Goal: Information Seeking & Learning: Learn about a topic

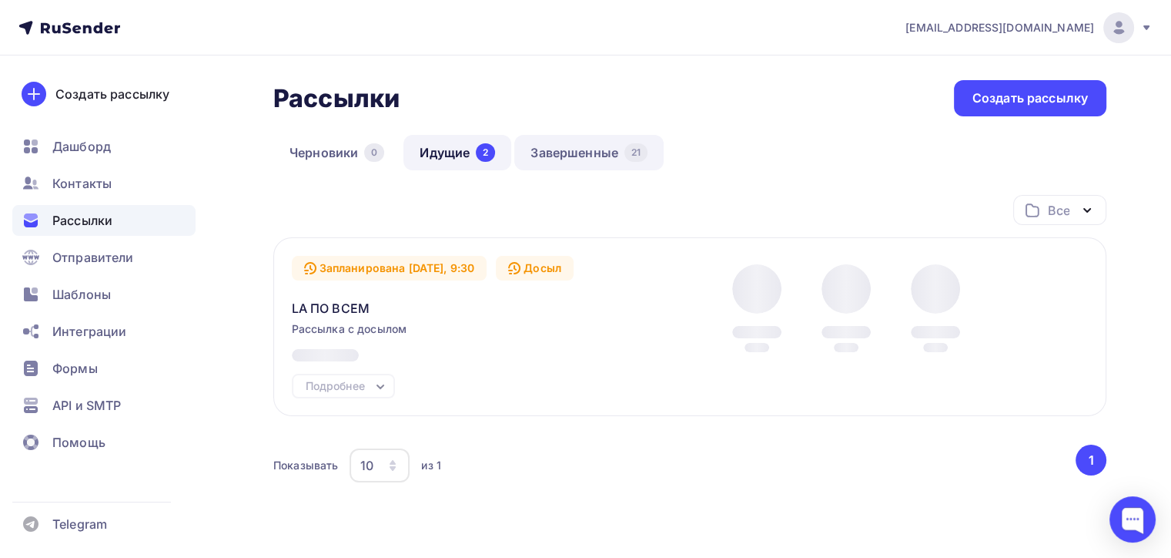
click at [568, 158] on link "Завершенные 21" at bounding box center [588, 152] width 149 height 35
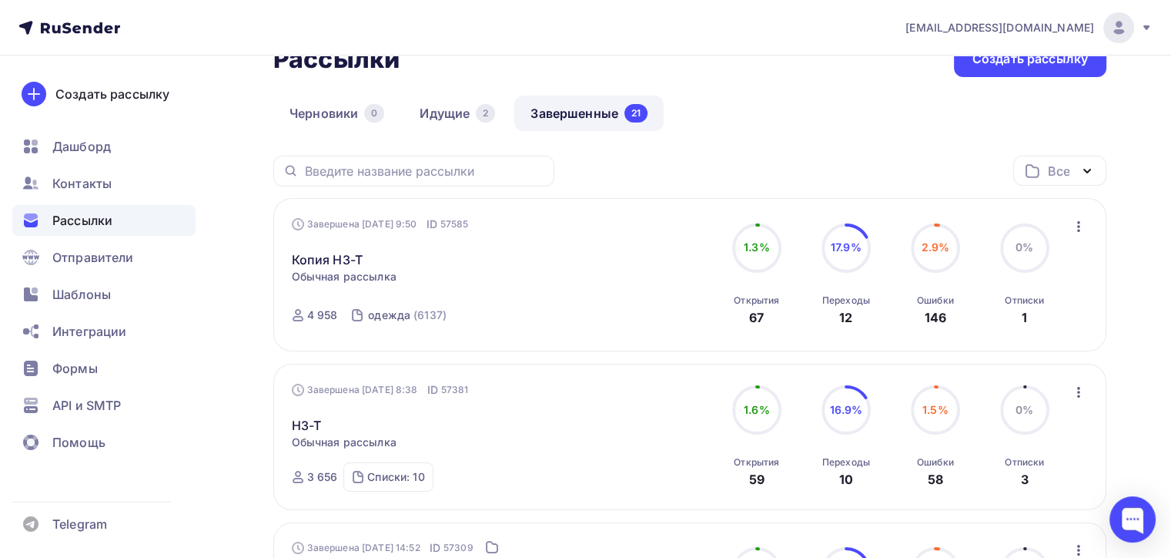
scroll to position [77, 0]
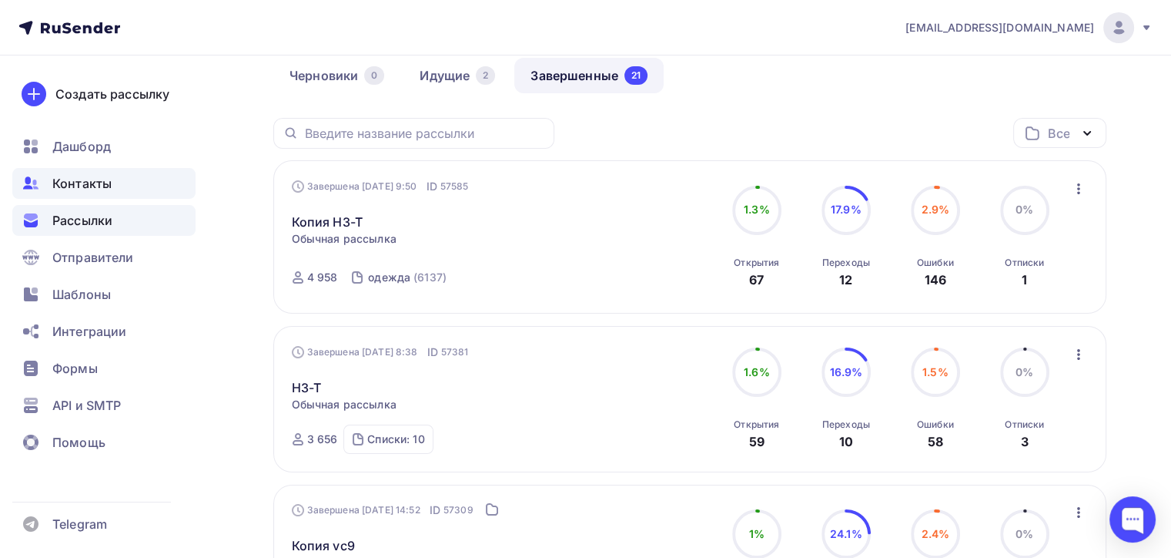
click at [123, 189] on div "Контакты" at bounding box center [103, 183] width 183 height 31
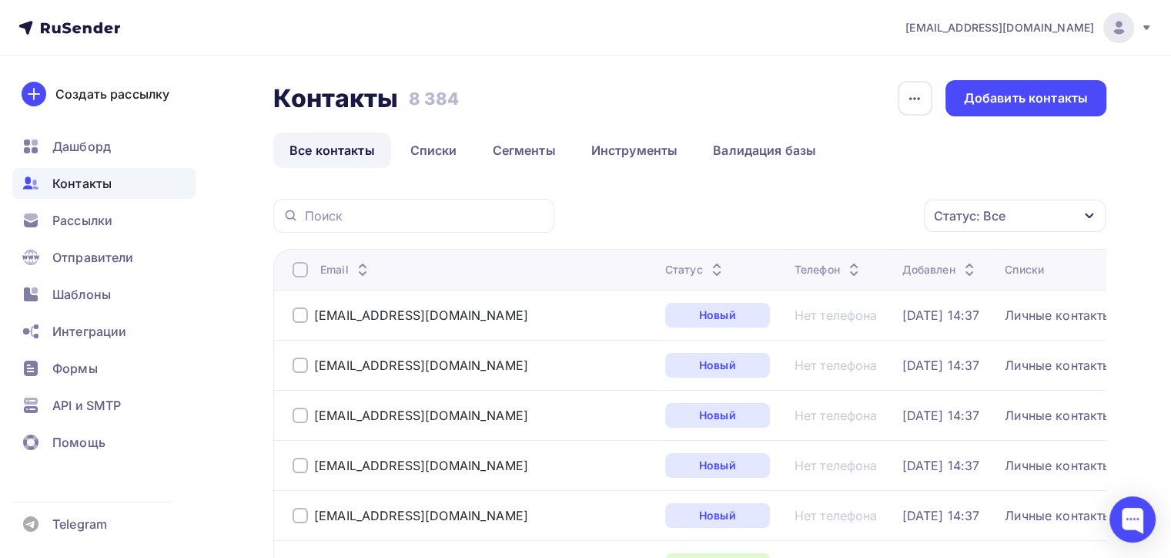
click at [1048, 224] on div "Статус: Все" at bounding box center [1015, 215] width 182 height 32
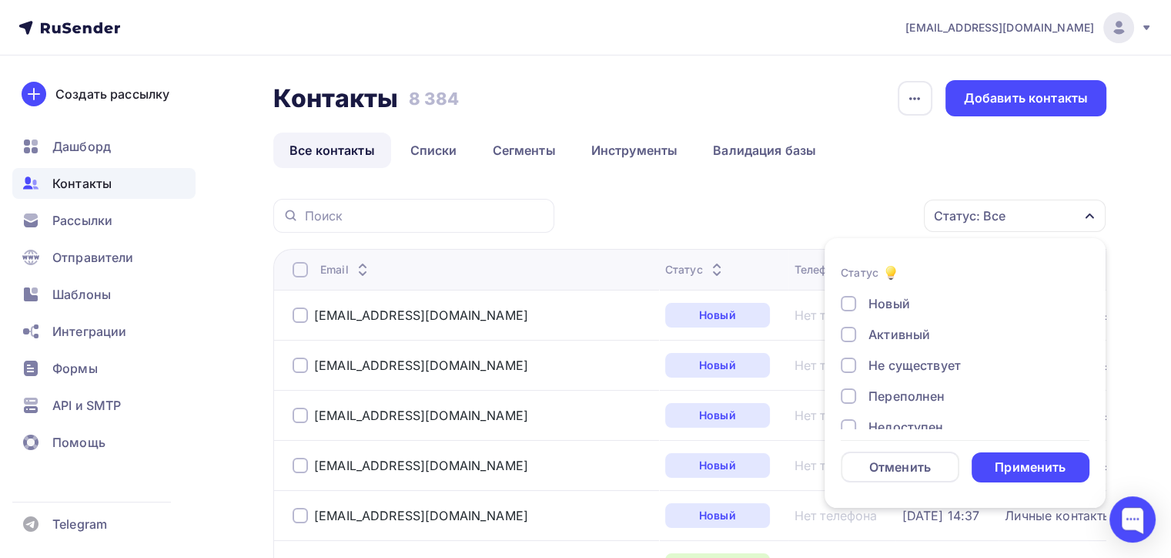
click at [862, 358] on div "Не существует" at bounding box center [956, 365] width 231 height 18
click at [858, 400] on div "Переполнен" at bounding box center [956, 396] width 231 height 18
click at [853, 398] on div at bounding box center [848, 395] width 15 height 15
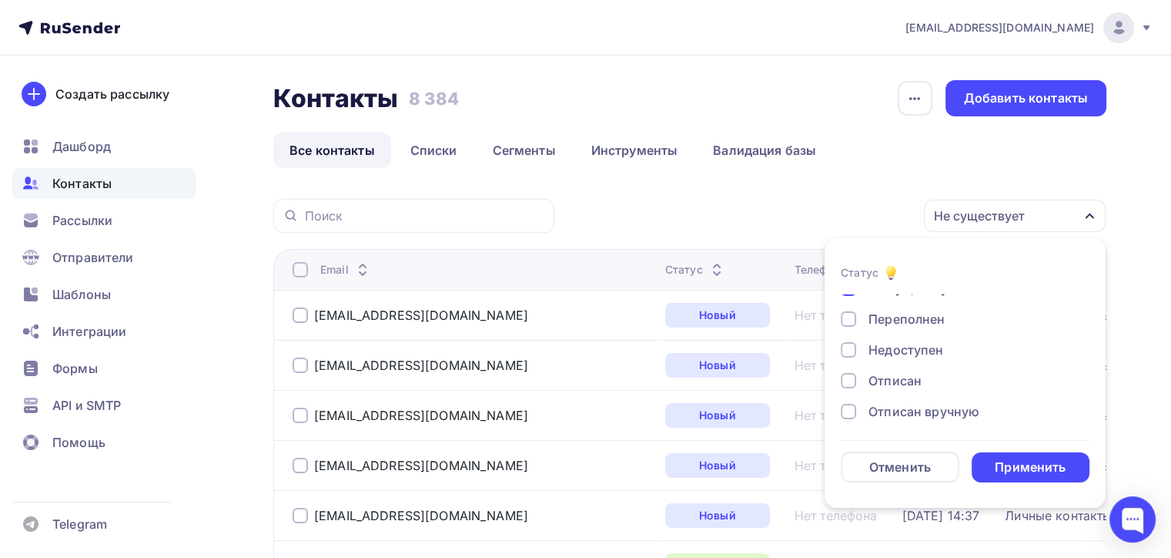
click at [862, 327] on div "Переполнен" at bounding box center [956, 319] width 231 height 18
click at [858, 319] on div "Переполнен" at bounding box center [956, 319] width 231 height 18
click at [842, 346] on div at bounding box center [848, 349] width 15 height 15
click at [848, 390] on div "Новый Активный Не существует Переполнен Недоступен Отписан Отписан вручную [GEO…" at bounding box center [965, 334] width 249 height 234
click at [856, 416] on div "Отписан вручную" at bounding box center [956, 411] width 231 height 18
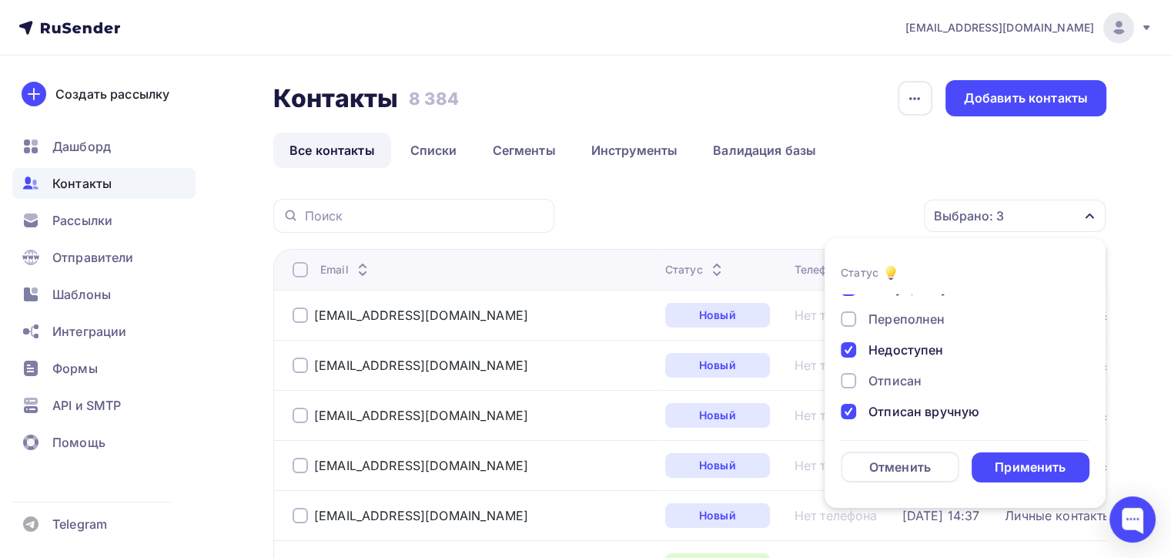
click at [845, 382] on div at bounding box center [848, 380] width 15 height 15
click at [862, 399] on div "Жалоба" at bounding box center [956, 408] width 231 height 18
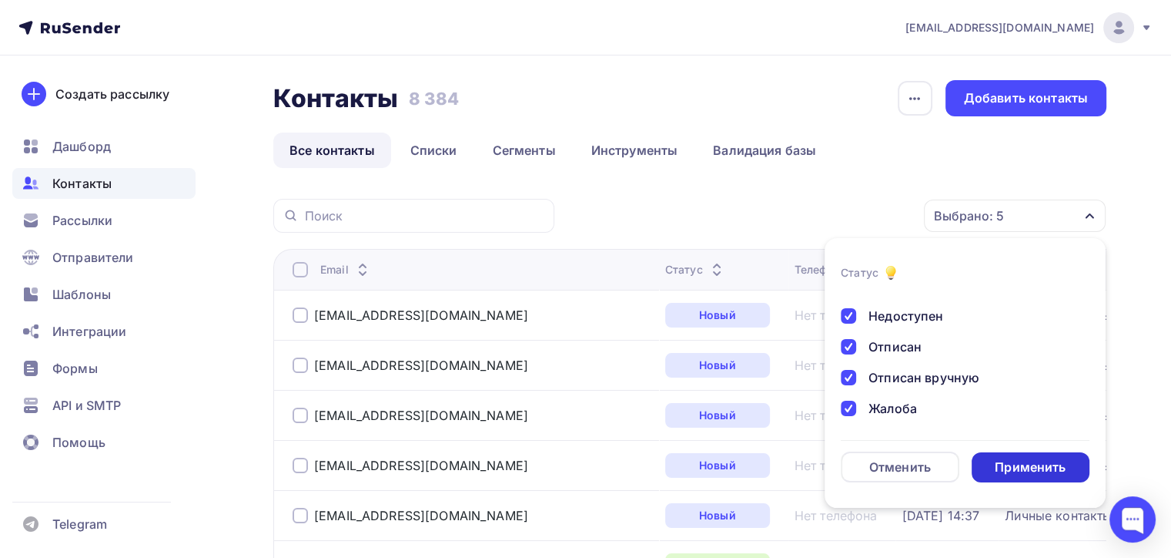
click at [1014, 465] on div "Применить" at bounding box center [1030, 467] width 71 height 18
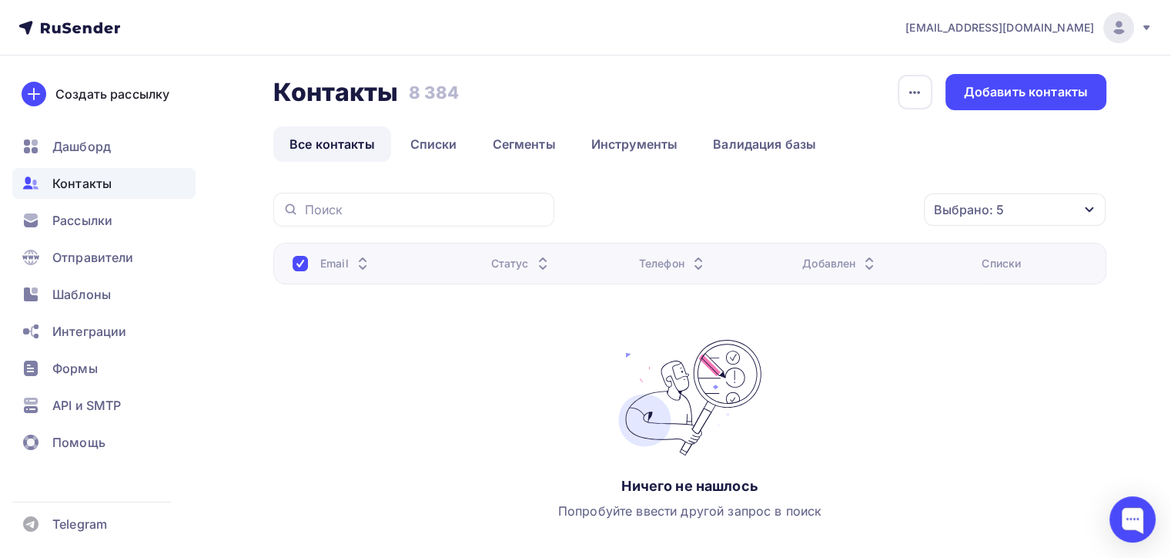
scroll to position [0, 0]
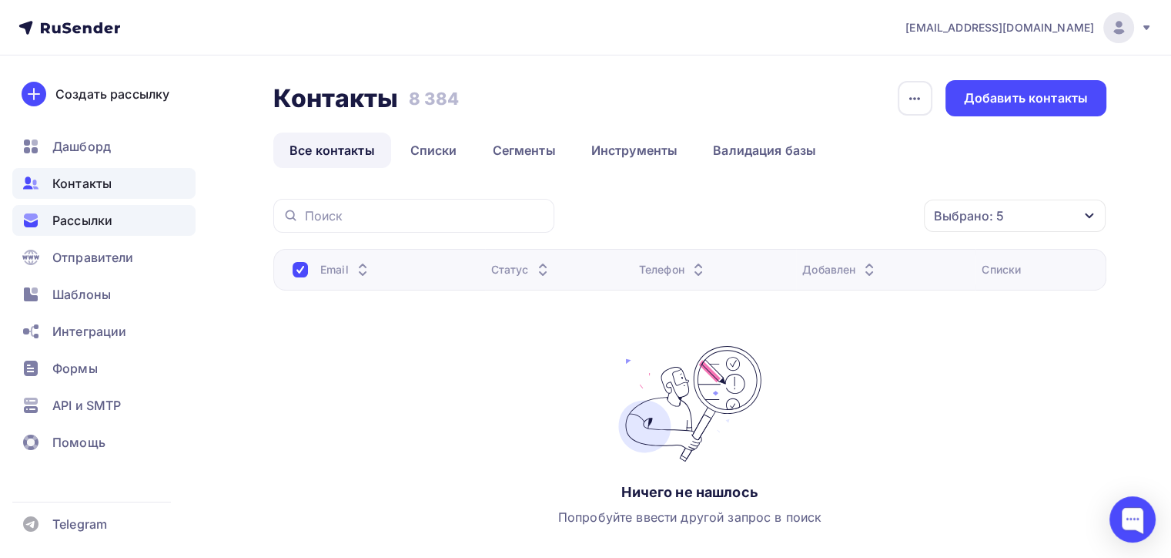
click at [103, 219] on span "Рассылки" at bounding box center [82, 220] width 60 height 18
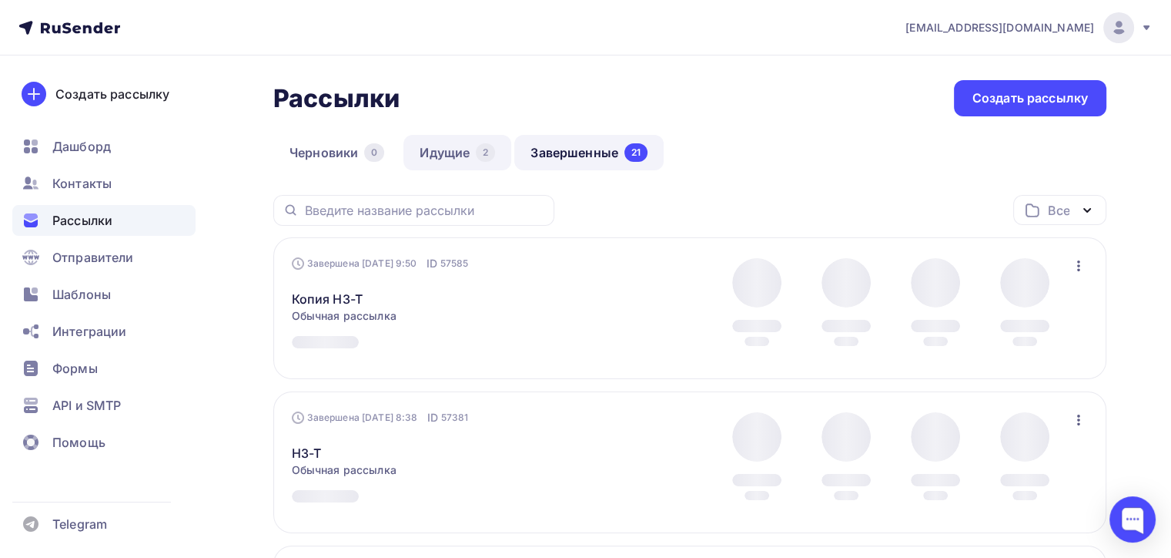
click at [437, 155] on link "Идущие 2" at bounding box center [458, 152] width 108 height 35
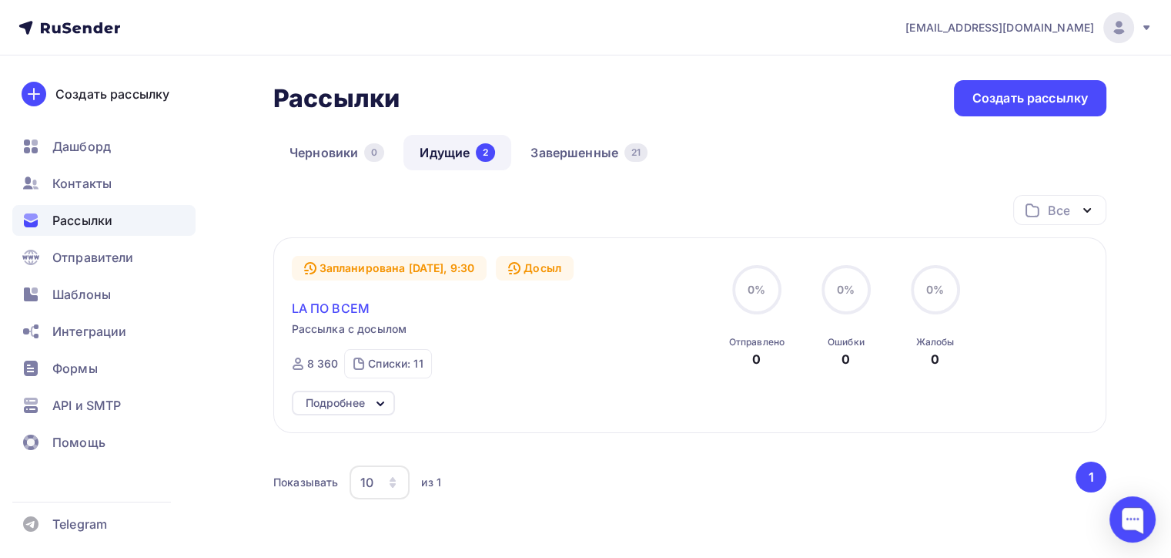
click at [348, 311] on span "LA ПО ВСЕМ" at bounding box center [331, 308] width 78 height 18
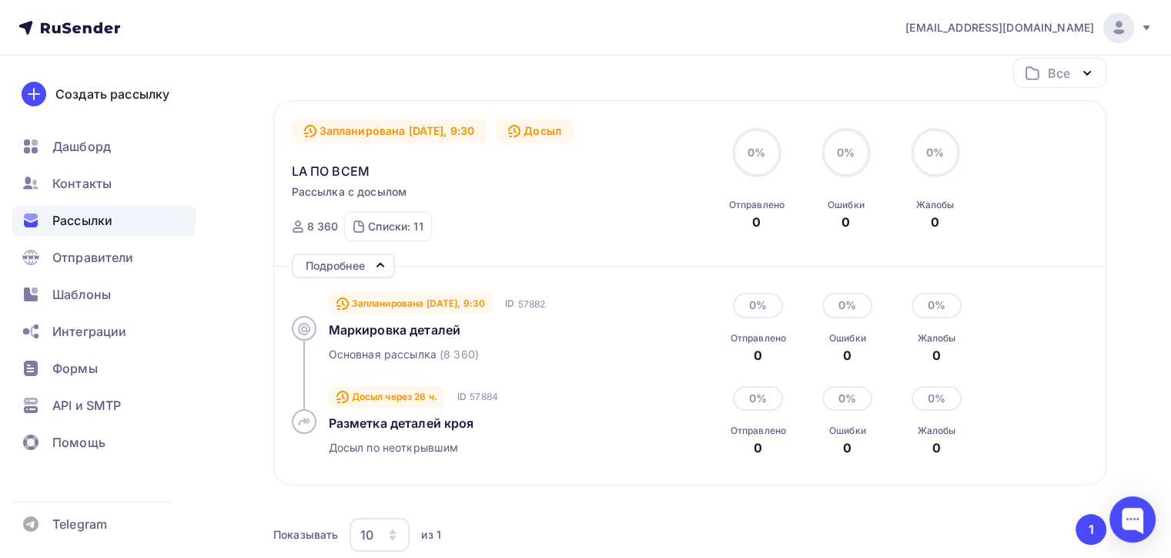
scroll to position [287, 0]
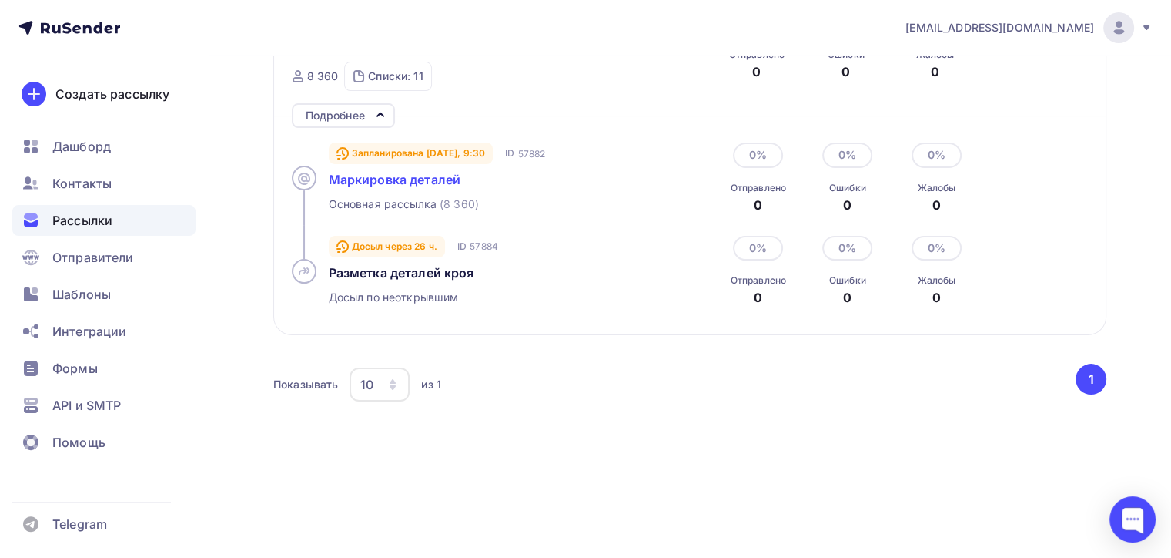
click at [383, 173] on span "Маркировка деталей" at bounding box center [395, 179] width 132 height 15
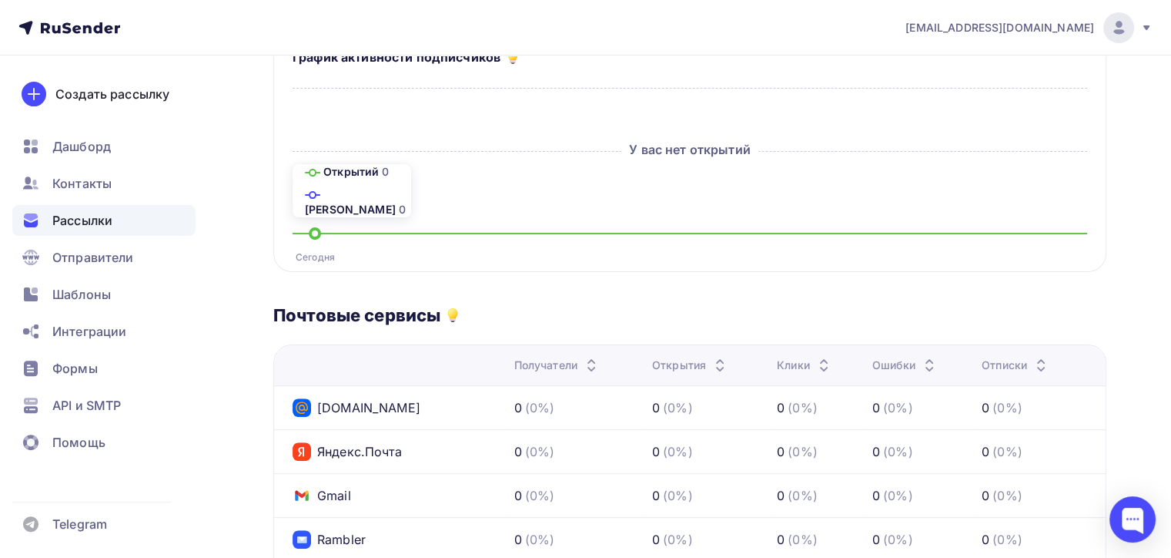
scroll to position [77, 0]
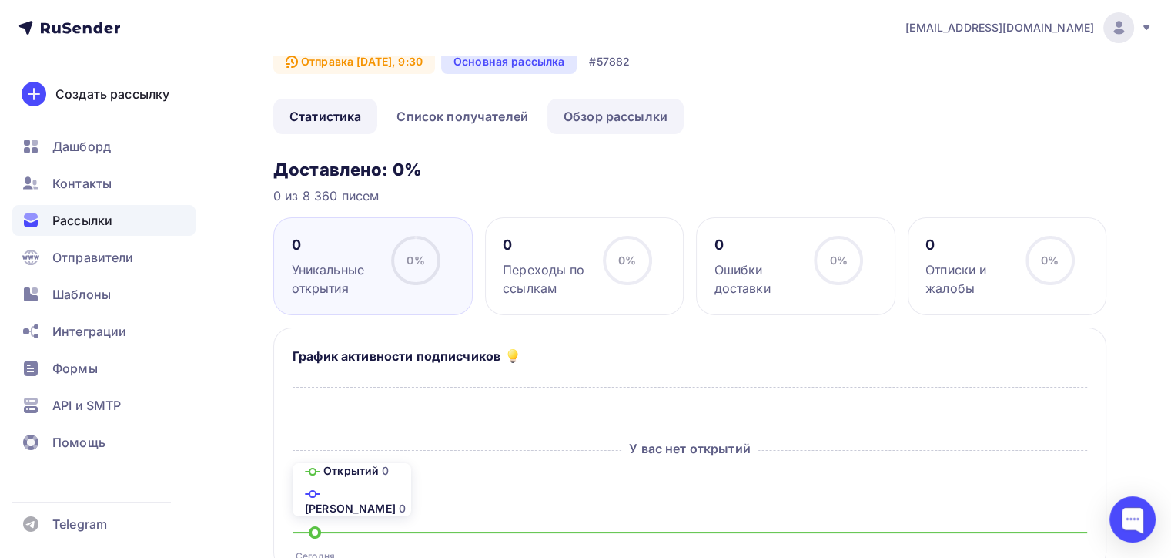
click at [599, 127] on link "Обзор рассылки" at bounding box center [616, 116] width 136 height 35
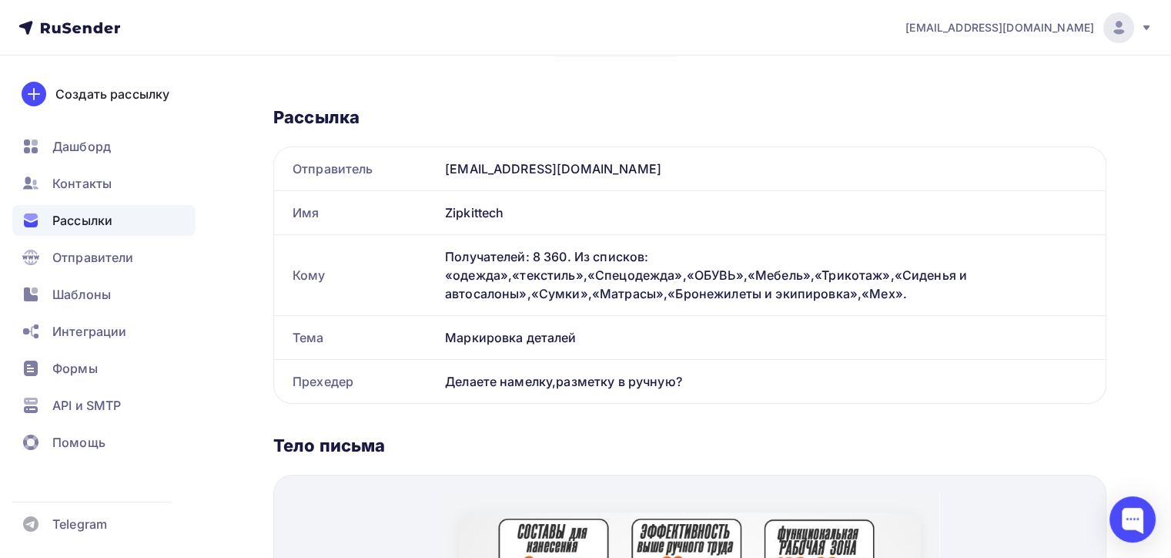
drag, startPoint x: 428, startPoint y: 328, endPoint x: 641, endPoint y: 334, distance: 212.6
click at [641, 334] on div "Тема Маркировка деталей" at bounding box center [690, 337] width 832 height 43
copy div "[PERSON_NAME] деталей"
drag, startPoint x: 448, startPoint y: 385, endPoint x: 826, endPoint y: 380, distance: 378.1
click at [826, 380] on div "Делаете намелку,разметку в ручную?" at bounding box center [772, 381] width 667 height 43
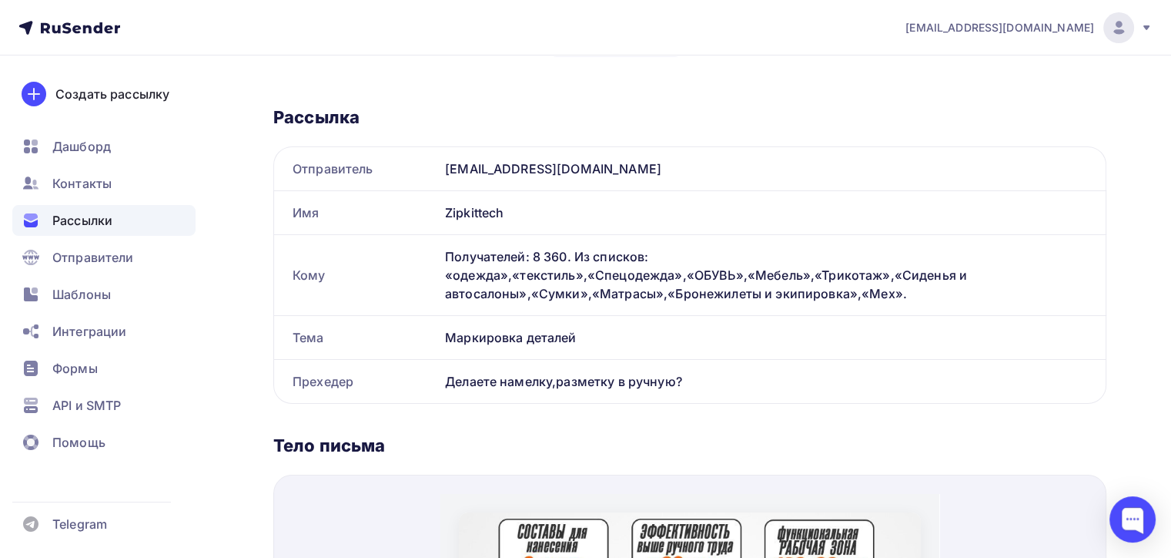
copy div "Делаете намелку,разметку в ручную?"
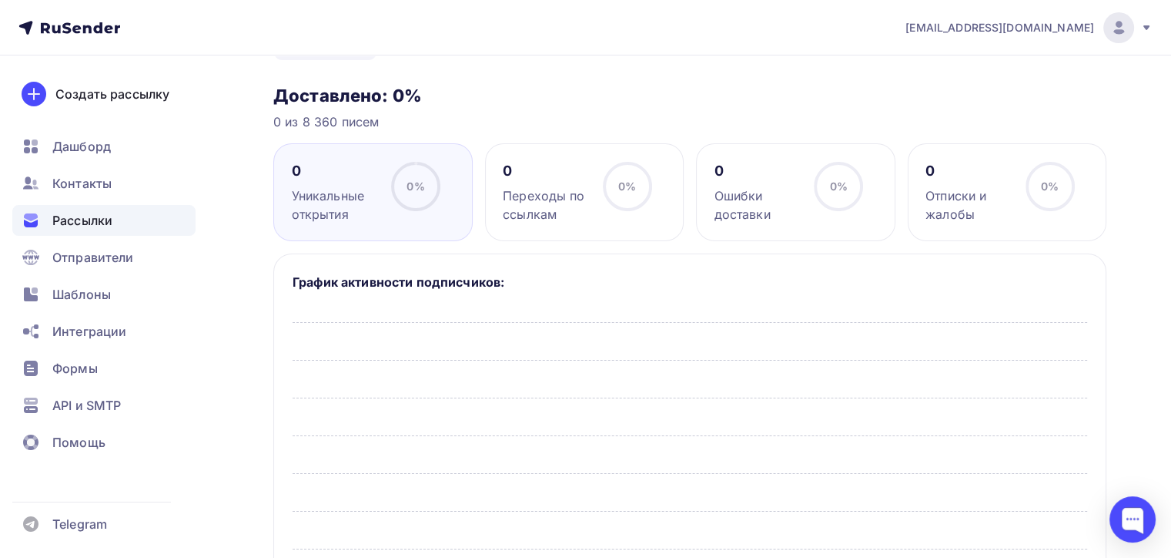
scroll to position [231, 0]
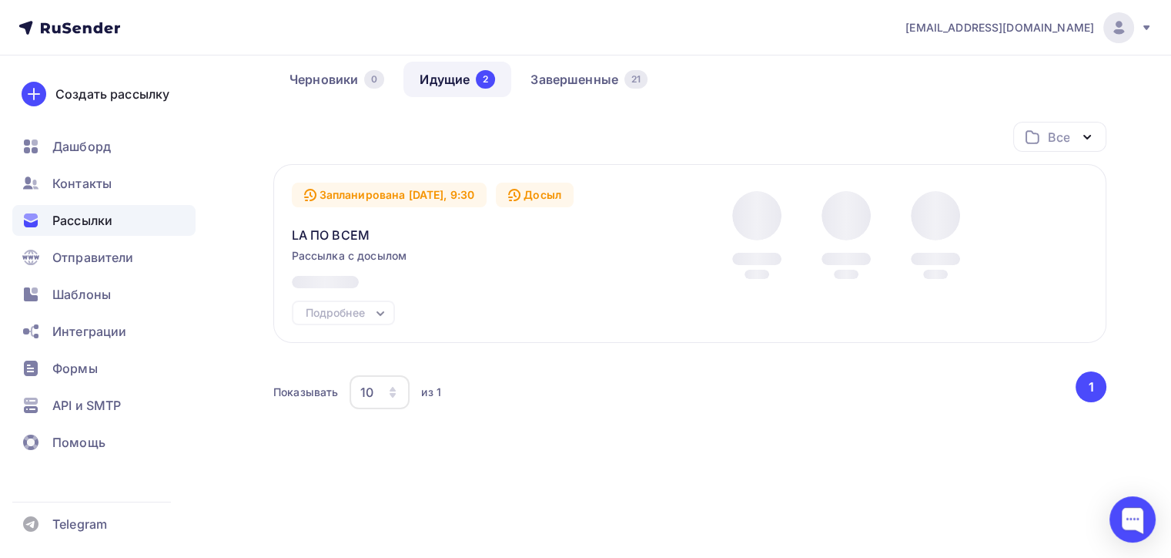
scroll to position [77, 0]
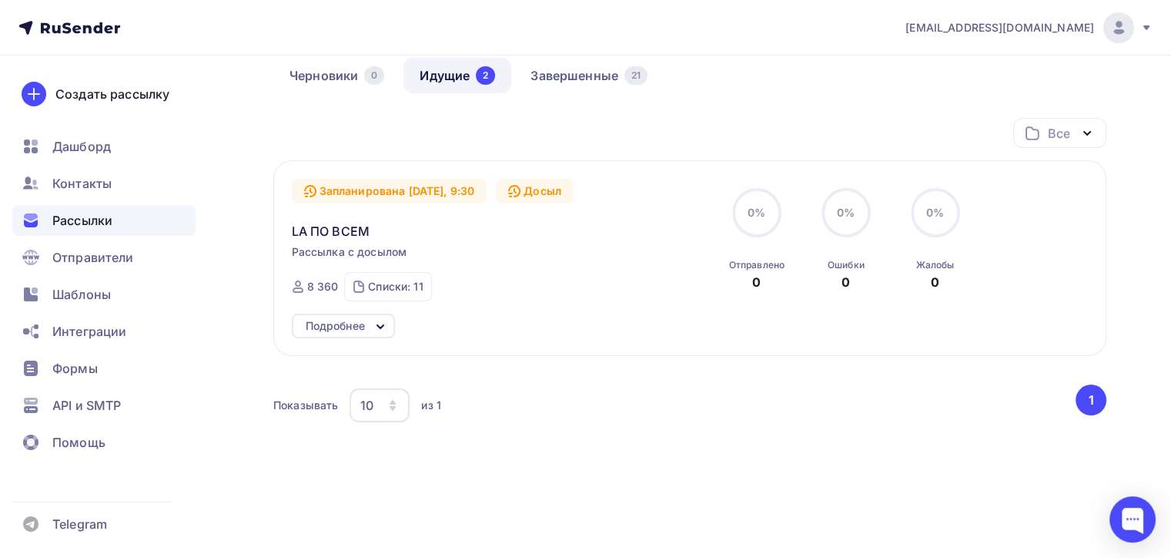
click at [360, 327] on div "Подробнее" at bounding box center [335, 325] width 59 height 18
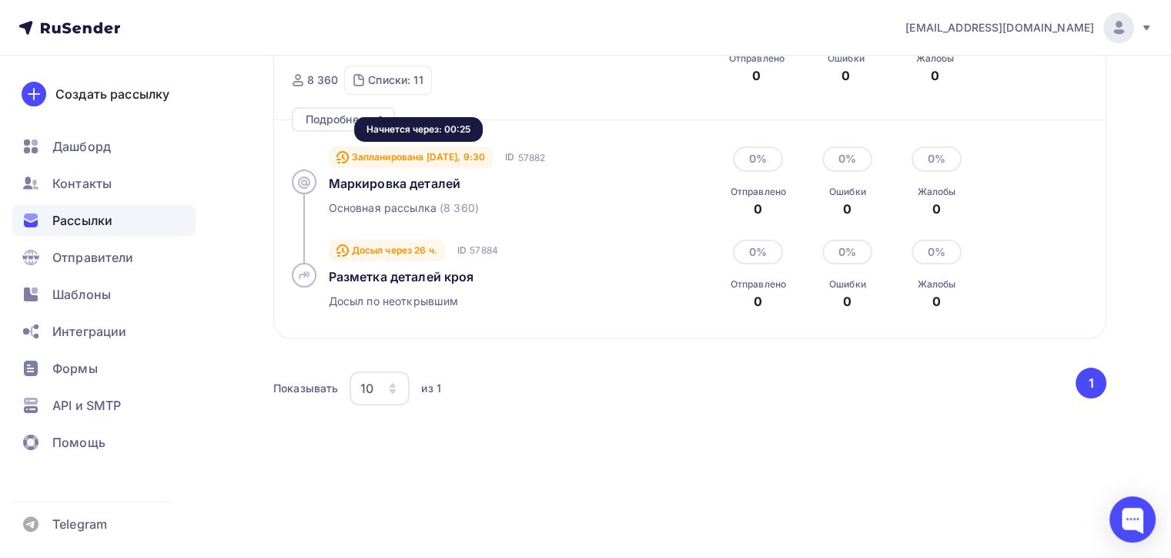
scroll to position [287, 0]
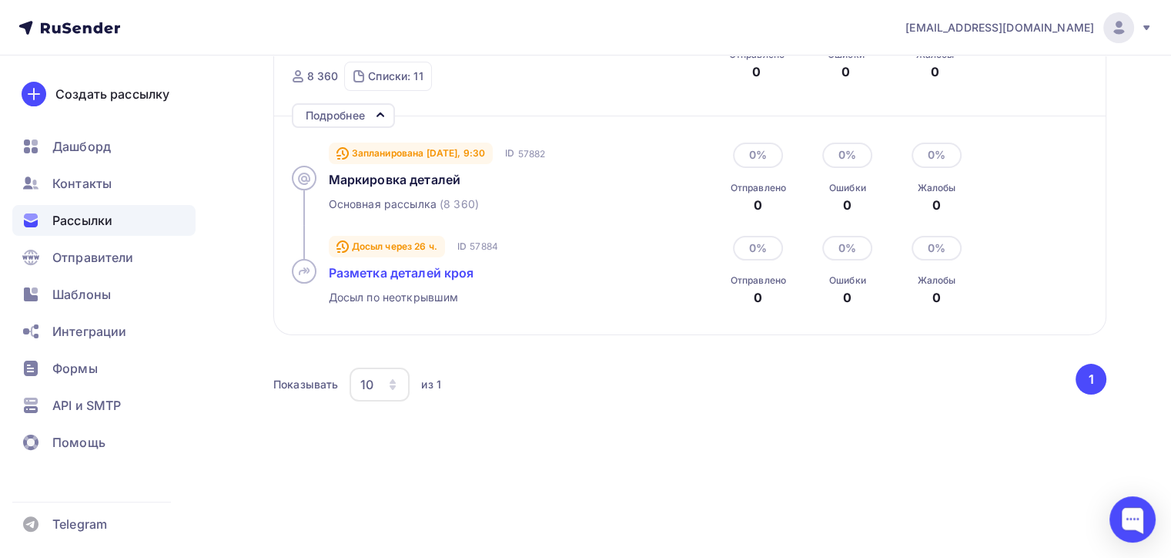
click at [379, 273] on span "Разметка деталей кроя" at bounding box center [402, 272] width 146 height 15
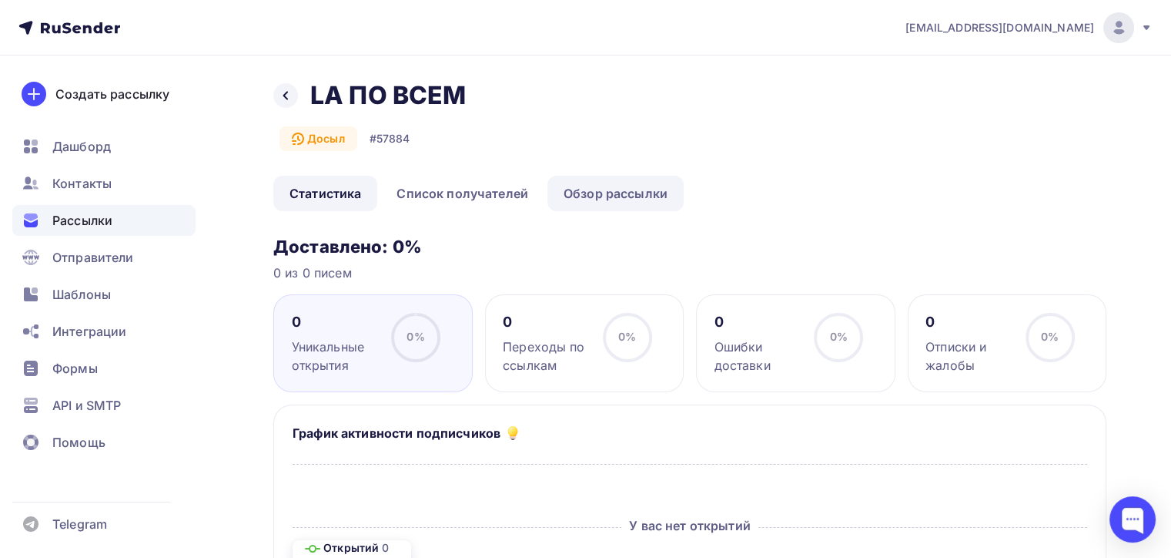
click at [607, 202] on link "Обзор рассылки" at bounding box center [616, 193] width 136 height 35
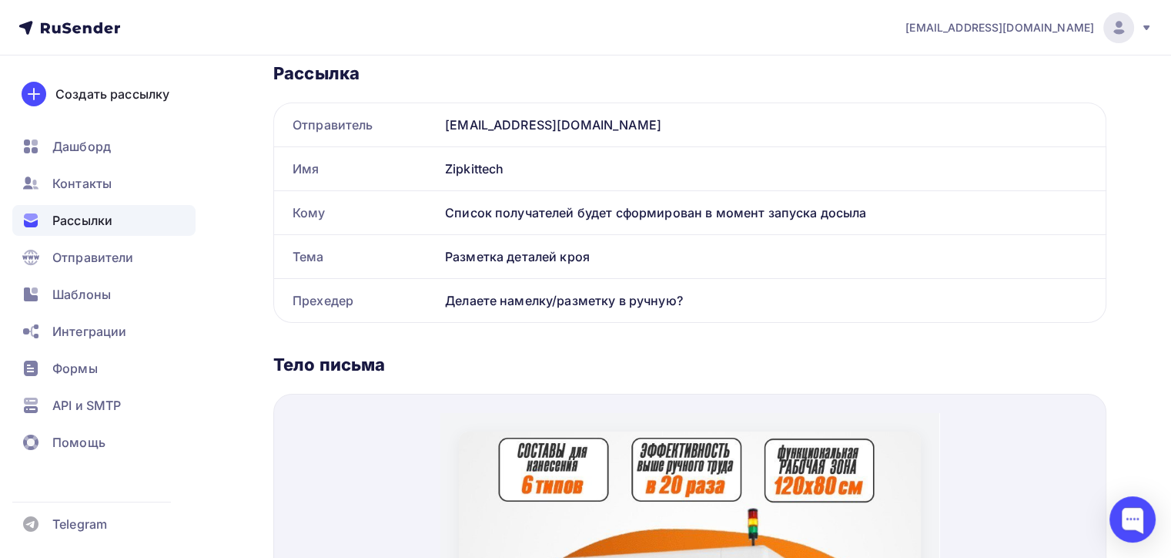
scroll to position [308, 0]
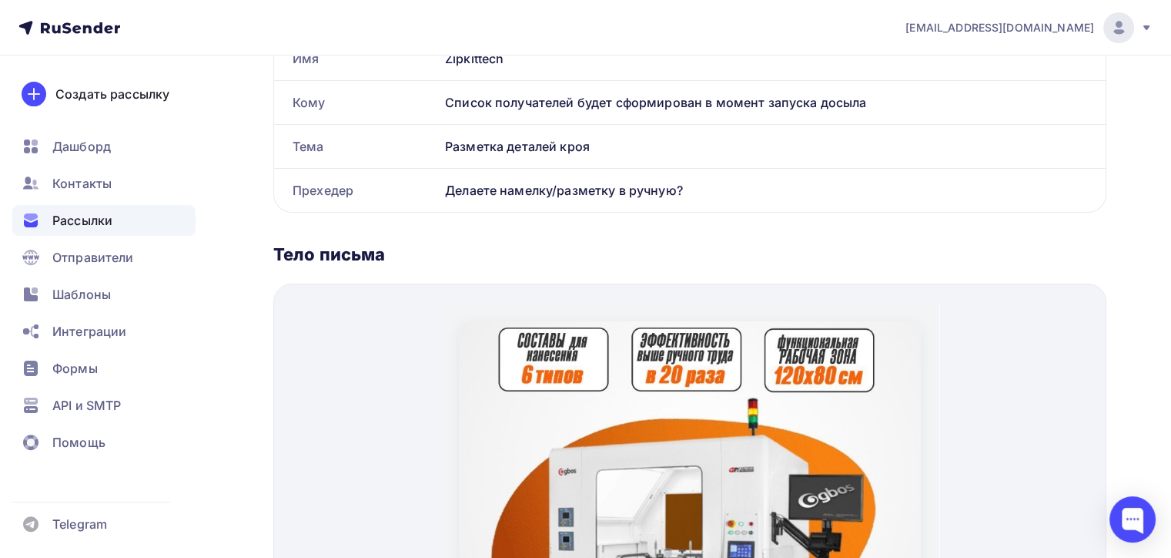
drag, startPoint x: 588, startPoint y: 156, endPoint x: 423, endPoint y: 148, distance: 165.0
click at [423, 148] on div "Тема Разметка деталей кроя" at bounding box center [690, 146] width 832 height 43
copy div "Тема Разметка деталей кроя"
drag, startPoint x: 703, startPoint y: 196, endPoint x: 444, endPoint y: 185, distance: 259.8
click at [444, 185] on div "Делаете намелку/разметку в ручную?" at bounding box center [772, 190] width 667 height 43
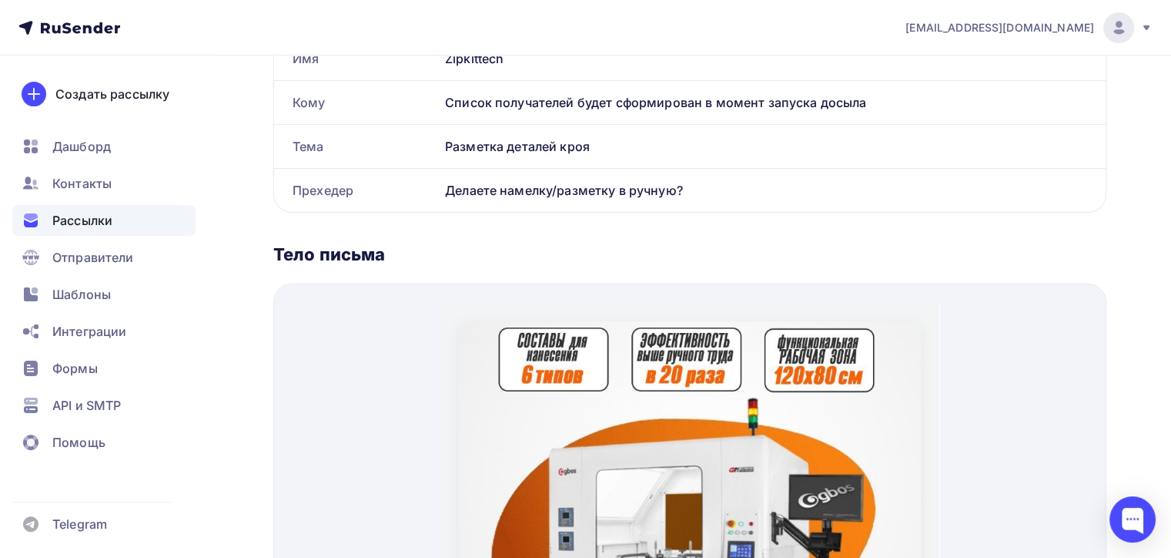
copy div "Делаете намелку/разметку в ручную?"
